Goal: Find specific page/section: Find specific page/section

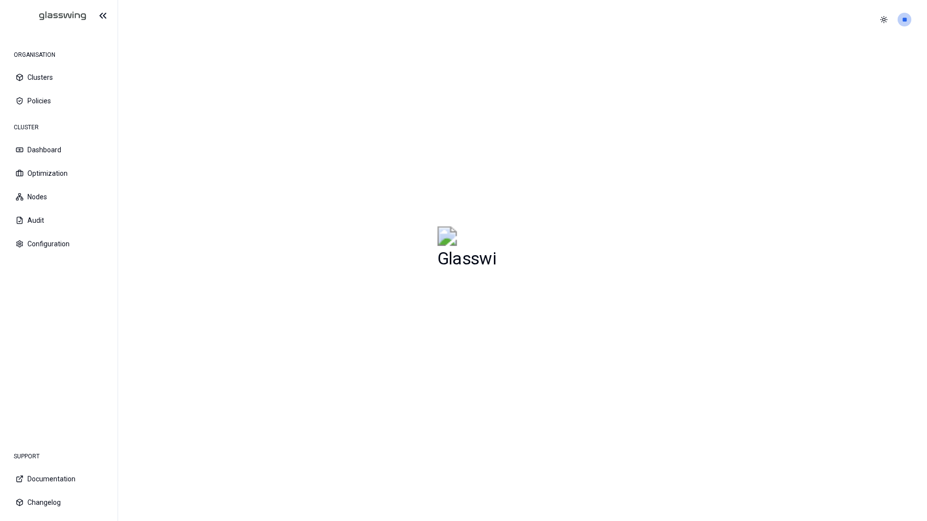
click at [711, 356] on section at bounding box center [522, 280] width 809 height 482
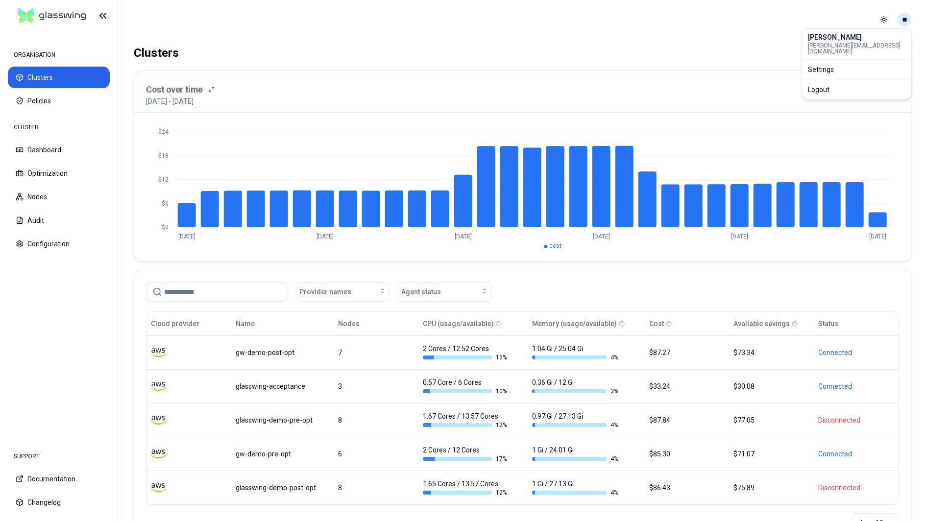
click at [904, 15] on html "ORGANISATION Clusters Policies CLUSTER Dashboard Optimization Nodes Audit Confi…" at bounding box center [463, 260] width 927 height 521
click at [865, 82] on div "Logout" at bounding box center [856, 90] width 105 height 16
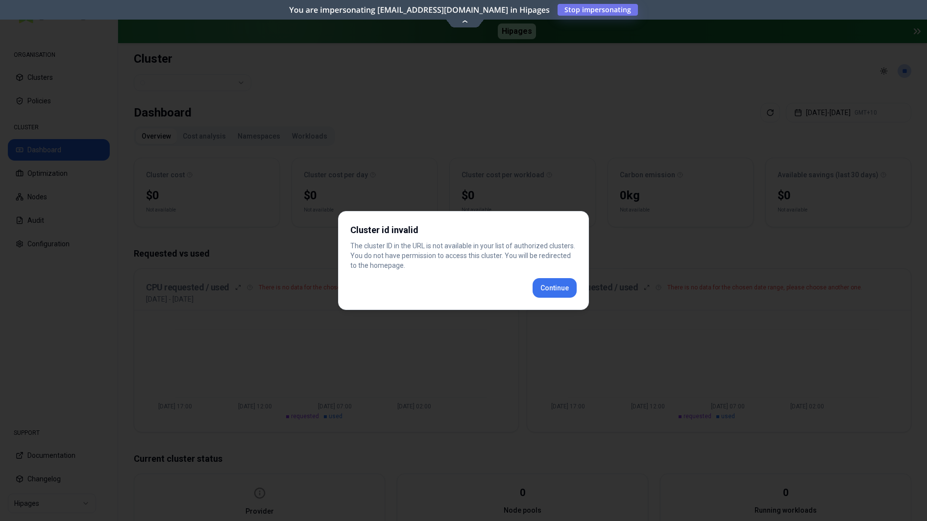
click at [556, 288] on div "Cluster id invalid The cluster ID in the URL is not available in your list of a…" at bounding box center [463, 260] width 251 height 99
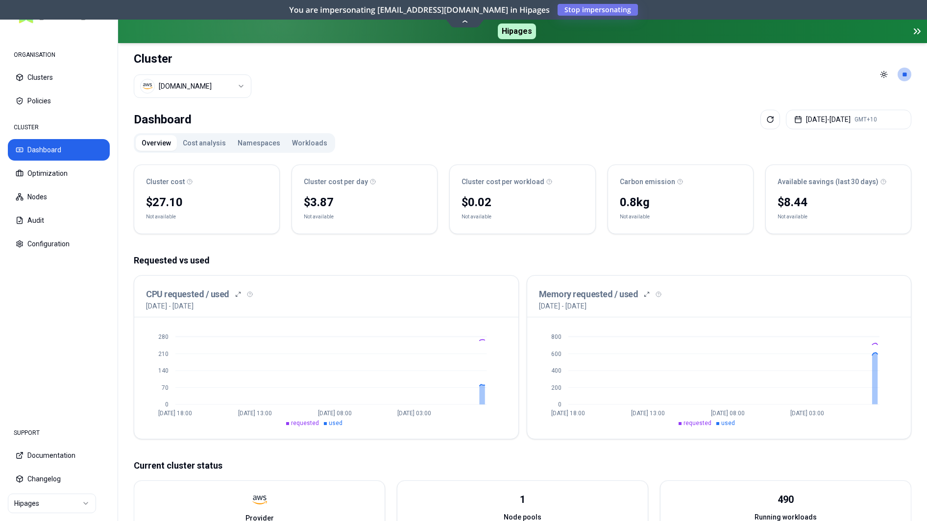
click at [309, 143] on button "Workloads" at bounding box center [309, 143] width 47 height 16
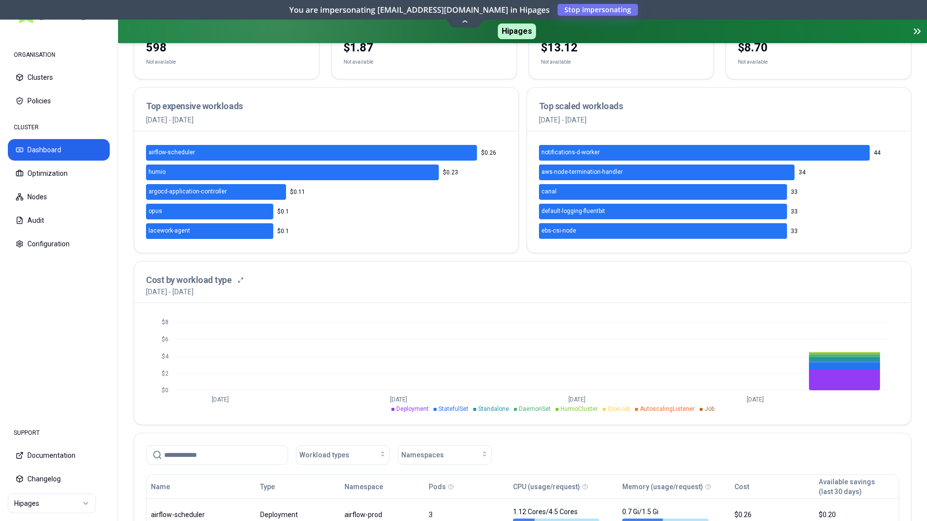
scroll to position [201, 0]
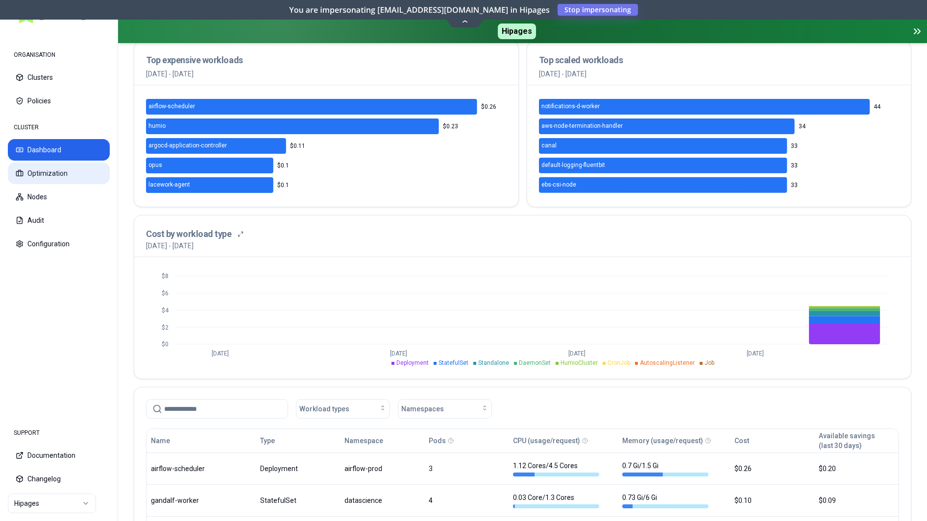
click at [51, 179] on button "Optimization" at bounding box center [59, 174] width 102 height 22
